Goal: Task Accomplishment & Management: Use online tool/utility

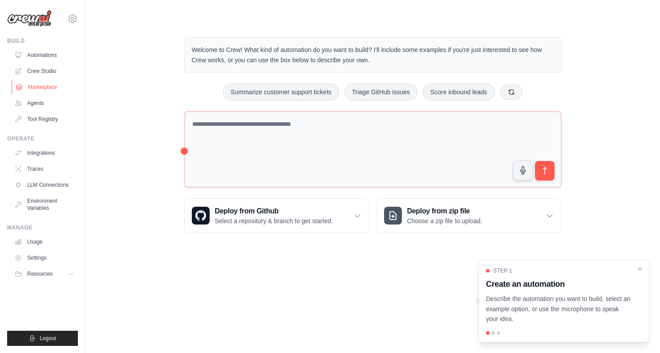
click at [41, 87] on link "Marketplace" at bounding box center [45, 87] width 67 height 14
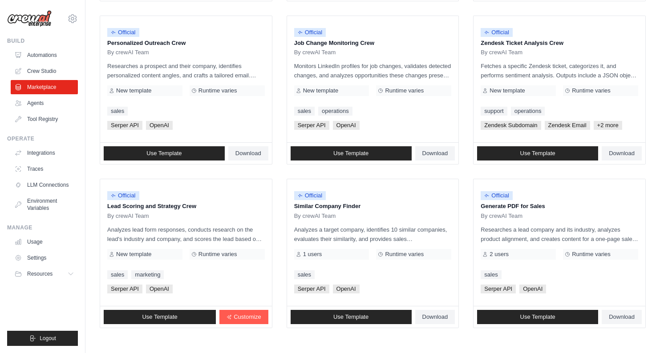
scroll to position [471, 0]
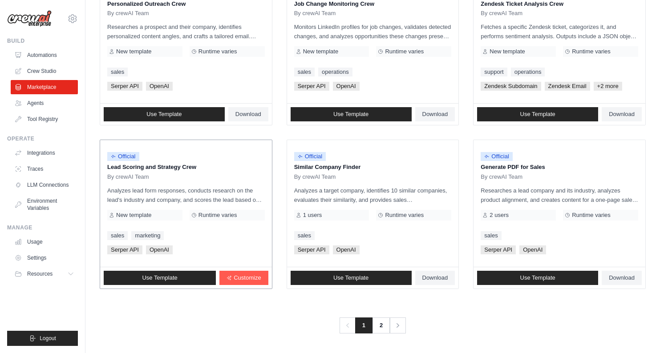
click at [228, 197] on p "Analyzes lead form responses, conducts research on the lead's industry and comp…" at bounding box center [185, 195] width 157 height 19
click at [147, 168] on p "Lead Scoring and Strategy Crew" at bounding box center [185, 167] width 157 height 9
click at [167, 226] on div "Official Lead Scoring and Strategy Crew By crewAI Team Analyzes lead form respo…" at bounding box center [186, 203] width 172 height 127
click at [149, 190] on p "Analyzes lead form responses, conducts research on the lead's industry and comp…" at bounding box center [185, 195] width 157 height 19
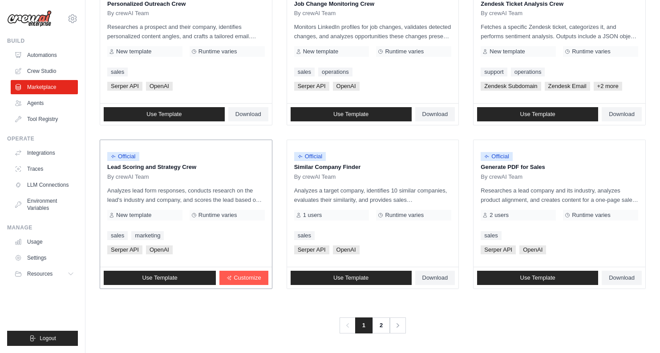
click at [200, 196] on p "Analyzes lead form responses, conducts research on the lead's industry and comp…" at bounding box center [185, 195] width 157 height 19
click at [124, 157] on span "Official" at bounding box center [123, 156] width 32 height 9
click at [123, 182] on div "Official Lead Scoring and Strategy Crew By crewAI Team Analyzes lead form respo…" at bounding box center [186, 203] width 172 height 127
click at [161, 274] on span "Use Template" at bounding box center [159, 277] width 35 height 7
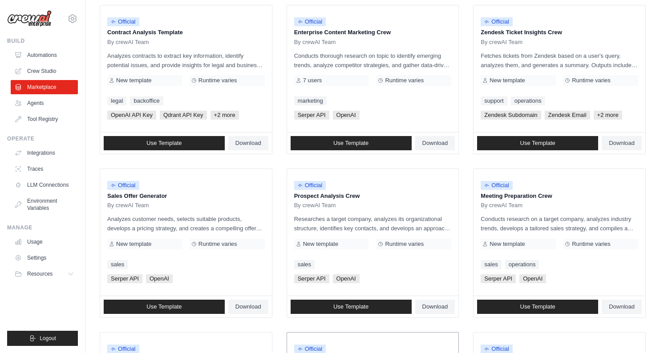
scroll to position [117, 0]
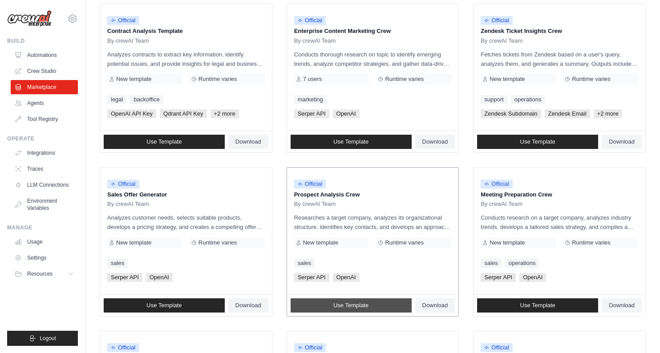
click at [343, 303] on span "Use Template" at bounding box center [350, 305] width 35 height 7
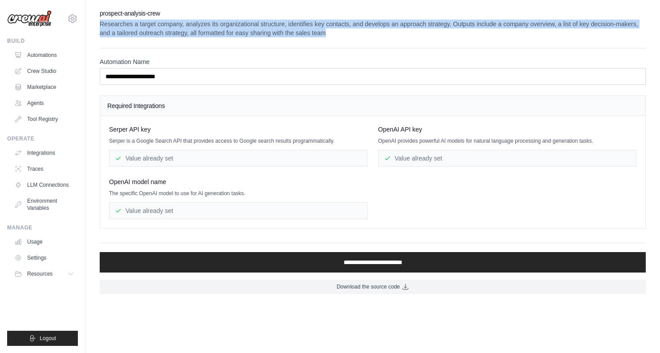
drag, startPoint x: 376, startPoint y: 34, endPoint x: 98, endPoint y: 26, distance: 278.6
click at [98, 26] on div "**********" at bounding box center [372, 151] width 574 height 285
copy p "Researches a target company, analyzes its organizational structure, identifies …"
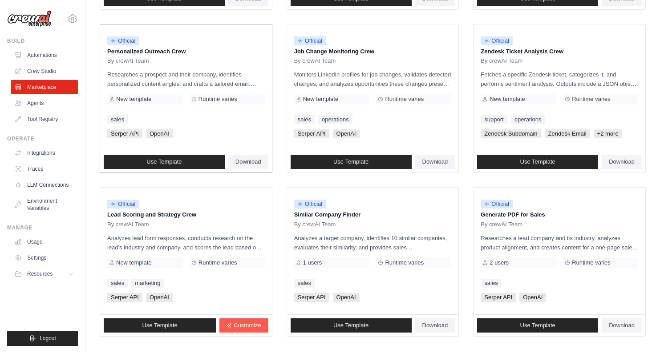
scroll to position [471, 0]
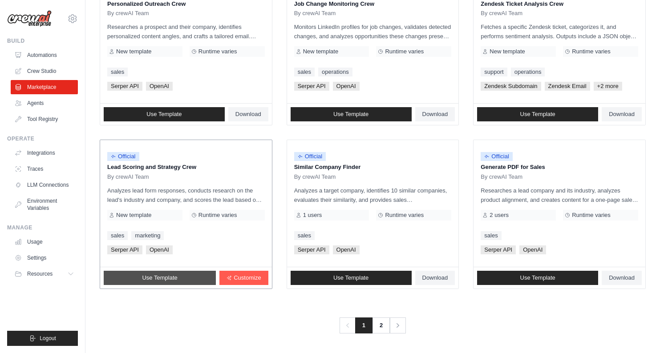
click at [173, 281] on span "Use Template" at bounding box center [159, 277] width 35 height 7
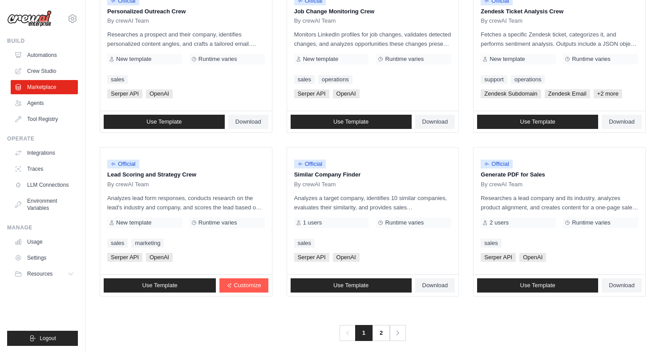
scroll to position [459, 0]
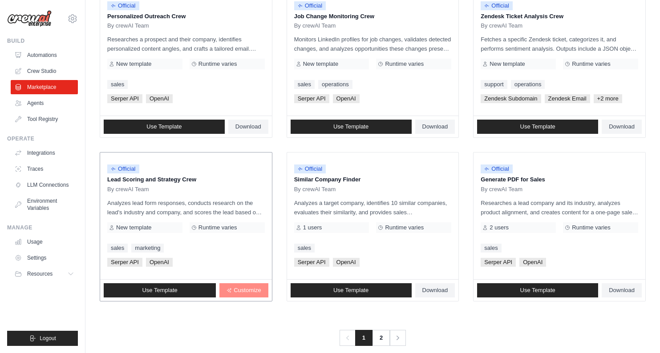
click at [249, 290] on span "Customize" at bounding box center [247, 290] width 27 height 7
